Goal: Share content: Share content

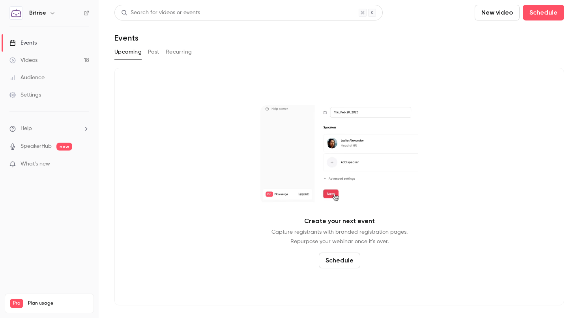
click at [40, 45] on link "Events" at bounding box center [49, 42] width 99 height 17
click at [39, 62] on link "Videos 18" at bounding box center [49, 60] width 99 height 17
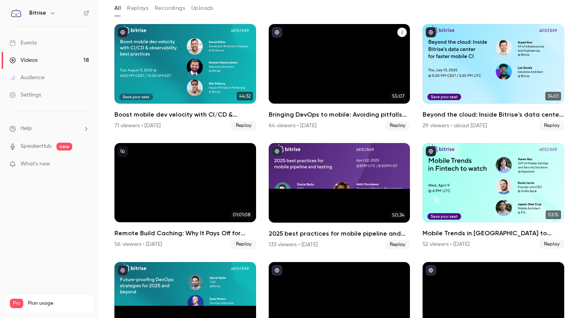
scroll to position [65, 0]
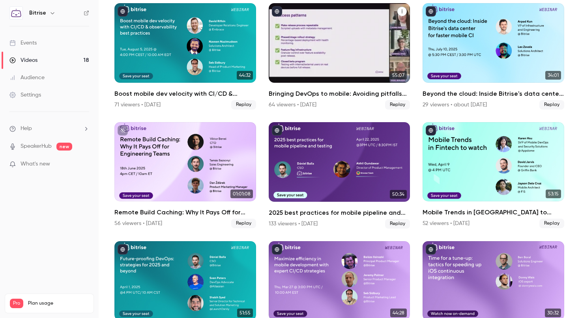
click at [327, 92] on h2 "Bringing DevOps to mobile: Avoiding pitfalls and unlocking velocity" at bounding box center [339, 93] width 142 height 9
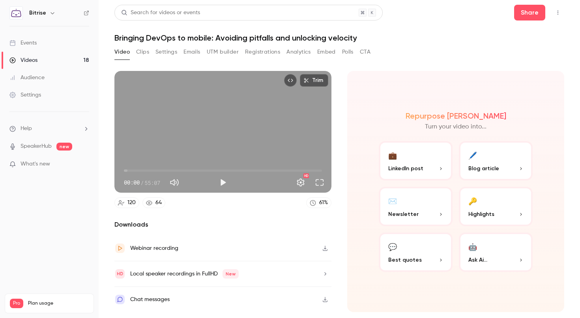
click at [560, 14] on icon "Top Bar Actions" at bounding box center [557, 13] width 6 height 6
drag, startPoint x: 432, startPoint y: 32, endPoint x: 494, endPoint y: 33, distance: 62.7
click at [432, 32] on div at bounding box center [290, 159] width 580 height 318
click at [526, 11] on button "Share" at bounding box center [529, 13] width 31 height 16
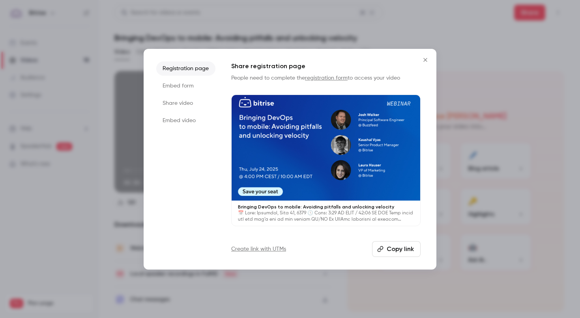
click at [184, 105] on li "Share video" at bounding box center [185, 103] width 59 height 14
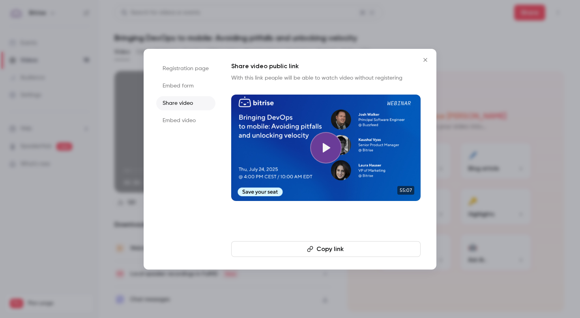
click at [189, 86] on li "Embed form" at bounding box center [185, 86] width 59 height 14
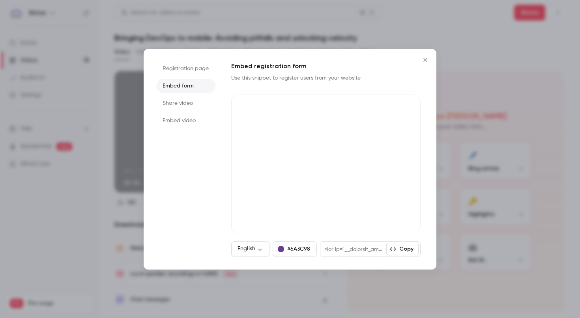
click at [191, 70] on li "Registration page" at bounding box center [185, 69] width 59 height 14
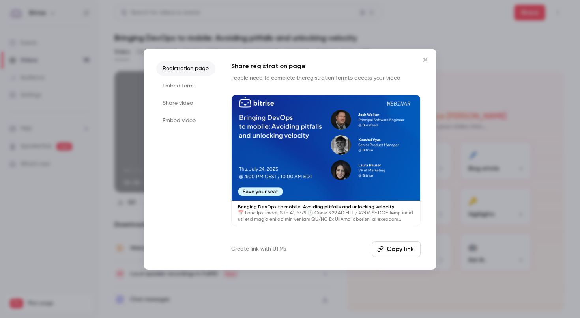
click at [397, 251] on button "Copy link" at bounding box center [396, 249] width 48 height 16
drag, startPoint x: 423, startPoint y: 58, endPoint x: 334, endPoint y: 62, distance: 89.2
click at [423, 58] on icon "Close" at bounding box center [424, 60] width 9 height 6
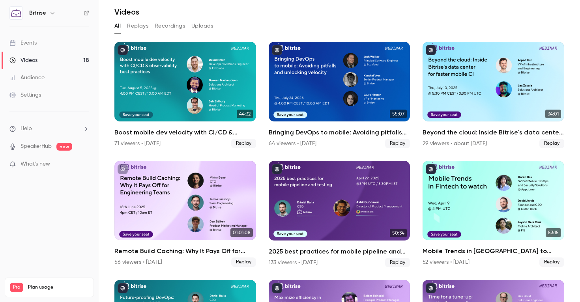
scroll to position [245, 0]
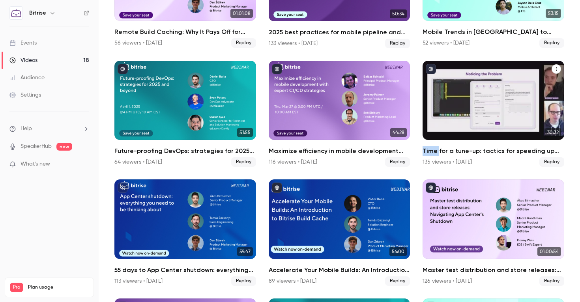
click at [556, 70] on icon "Time for a tune-up: tactics for speeding up iOS continuous integration" at bounding box center [556, 69] width 5 height 5
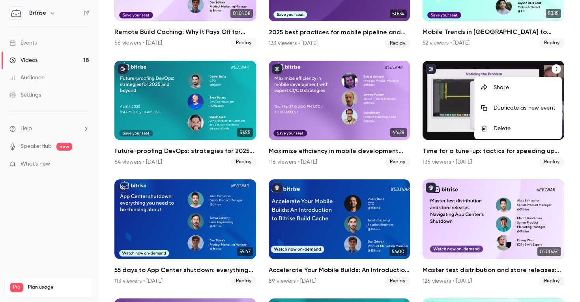
click at [531, 88] on div "Share" at bounding box center [524, 88] width 62 height 8
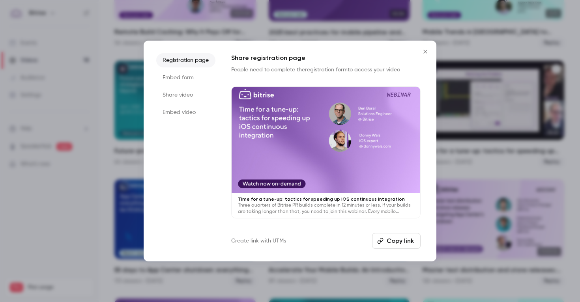
click at [399, 244] on button "Copy link" at bounding box center [396, 241] width 48 height 16
